Goal: Task Accomplishment & Management: Manage account settings

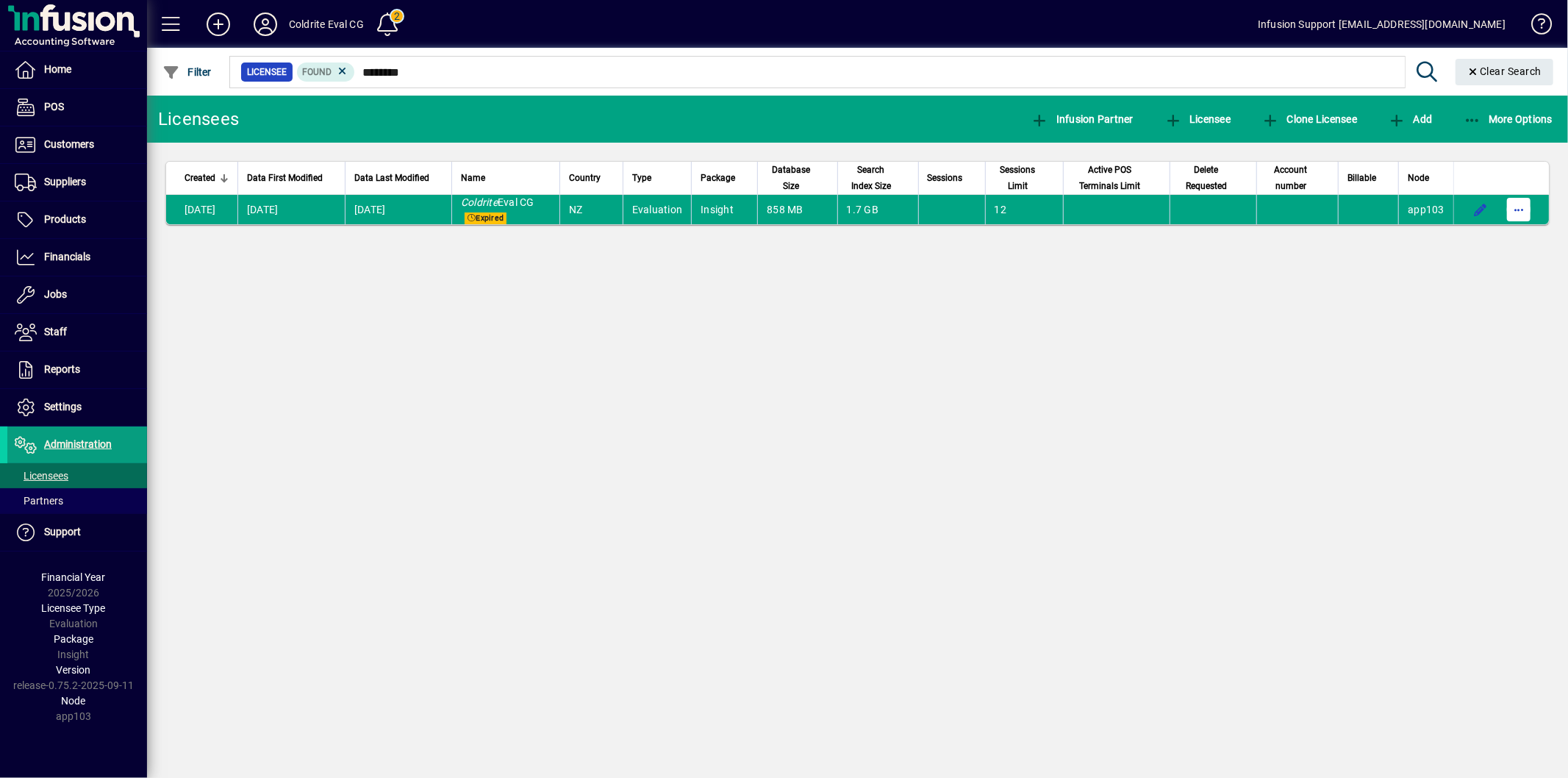
click at [1526, 217] on span "button" at bounding box center [1518, 209] width 35 height 35
click at [1427, 246] on span "Request licensee be deleted" at bounding box center [1443, 241] width 153 height 18
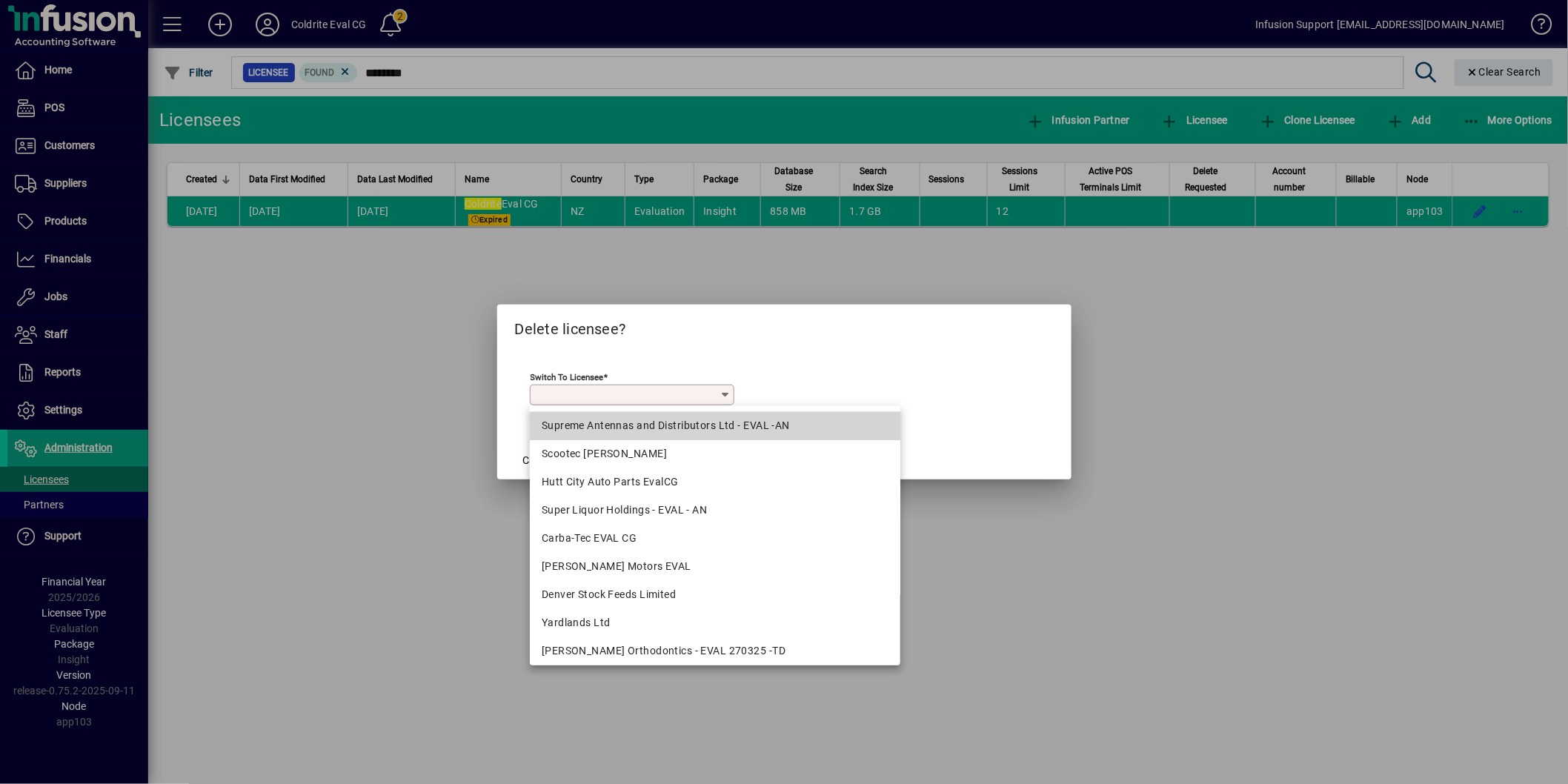
click at [732, 429] on div "Supreme Antennas and Distributors Ltd - EVAL -AN" at bounding box center [715, 426] width 347 height 15
type input "**********"
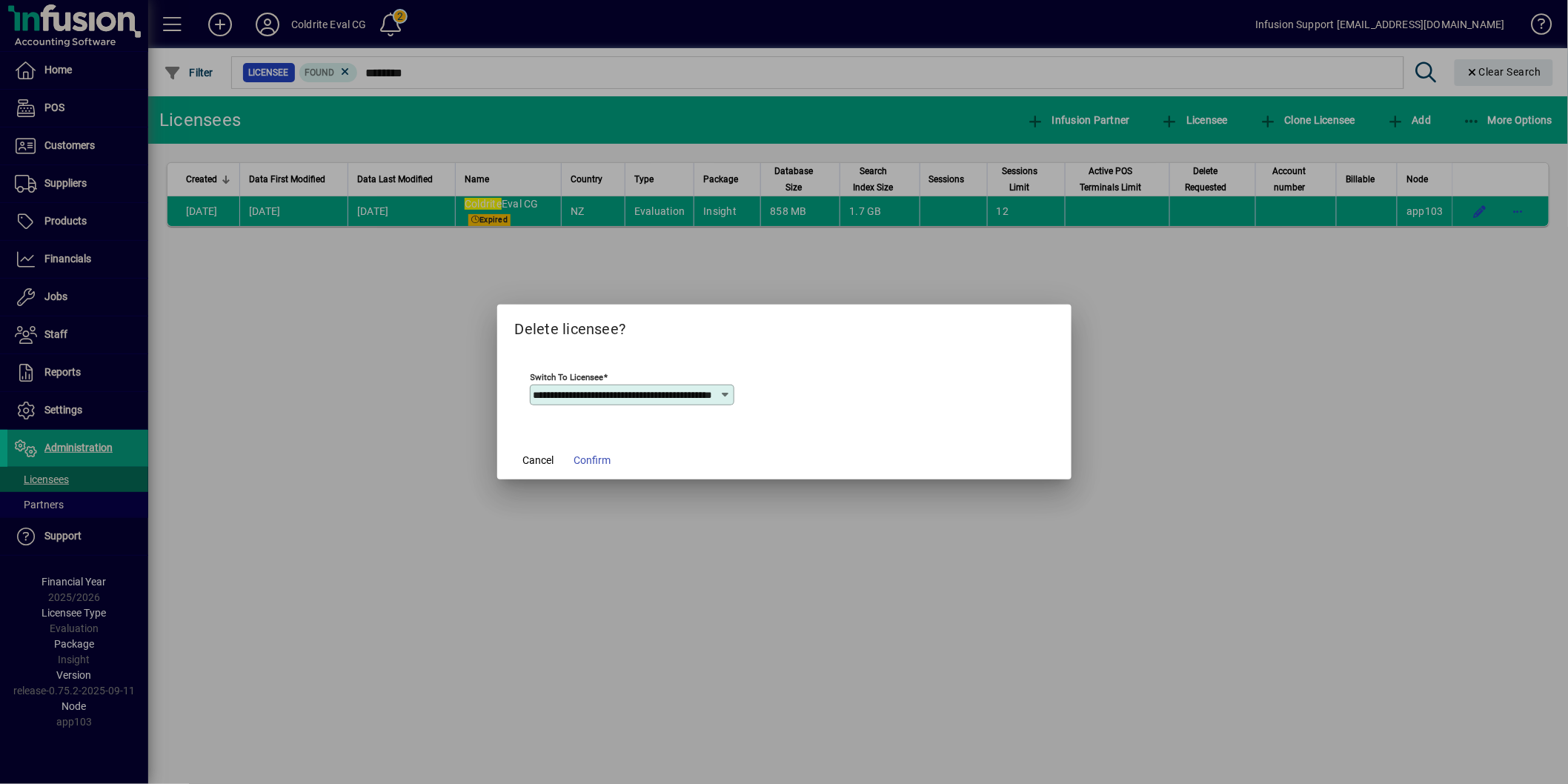
scroll to position [0, 58]
click at [604, 462] on span "Confirm" at bounding box center [593, 460] width 37 height 15
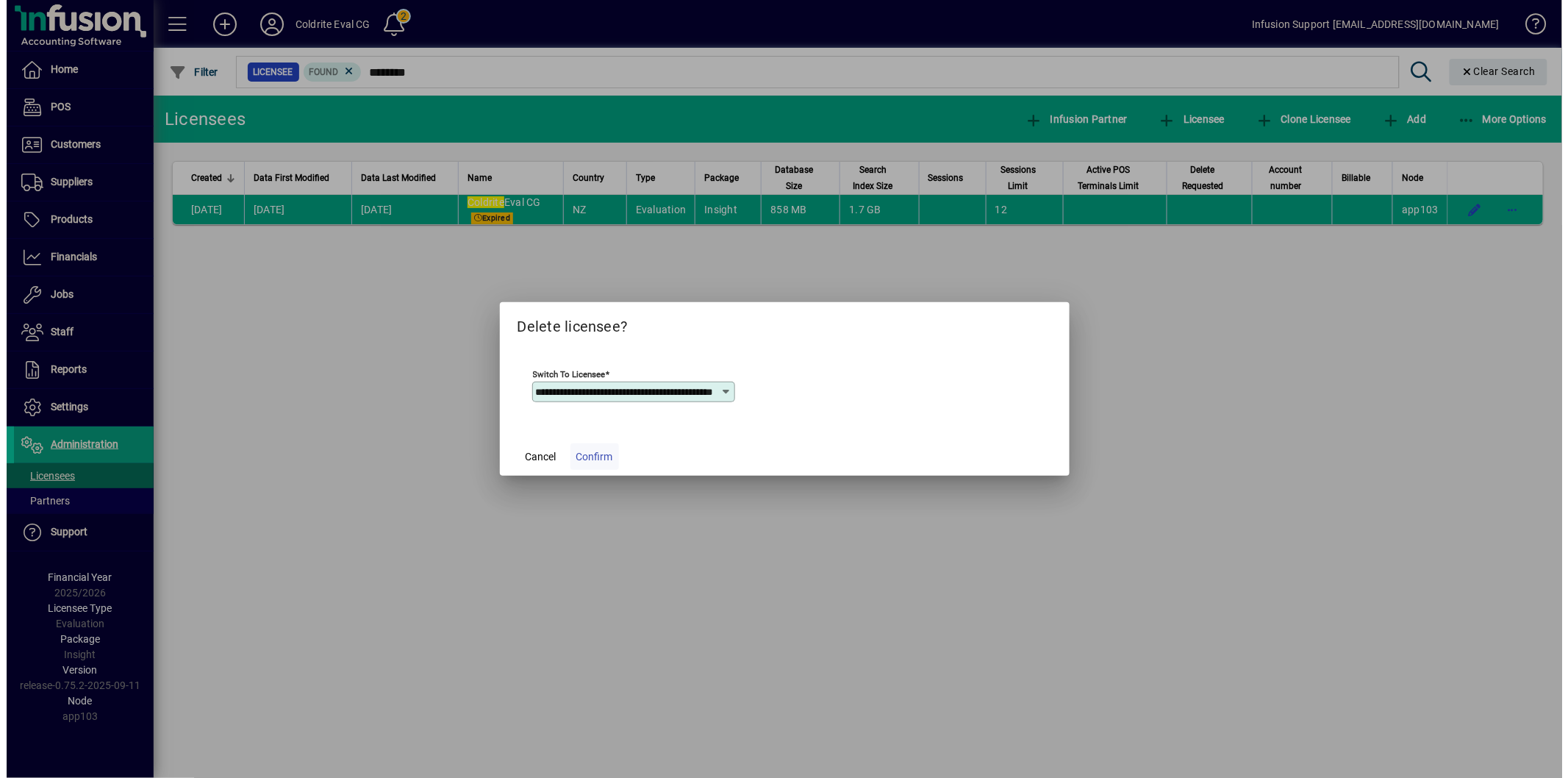
scroll to position [0, 0]
